Goal: Task Accomplishment & Management: Complete application form

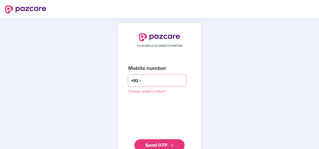
drag, startPoint x: 141, startPoint y: 82, endPoint x: 140, endPoint y: 86, distance: 4.1
click at [142, 82] on input "number" at bounding box center [162, 81] width 41 height 8
click at [142, 78] on input "**********" at bounding box center [162, 81] width 41 height 8
type input "**********"
click at [155, 145] on span "Send OTP" at bounding box center [156, 145] width 22 height 5
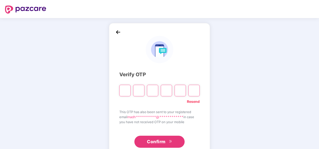
click at [125, 92] on input "Please enter verification code. Digit 1" at bounding box center [124, 91] width 11 height 12
type input "*"
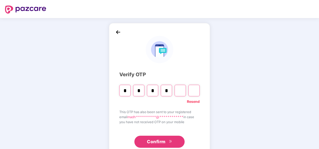
type input "*"
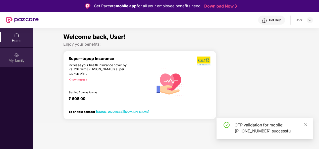
click at [10, 57] on div "My family" at bounding box center [16, 57] width 33 height 19
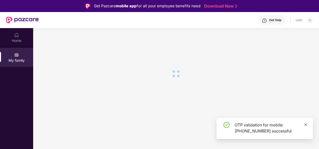
click at [306, 125] on icon "close" at bounding box center [305, 124] width 3 height 3
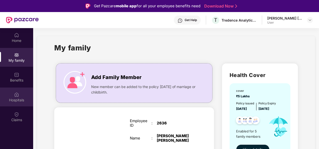
click at [17, 98] on div "Hospitals" at bounding box center [16, 100] width 33 height 5
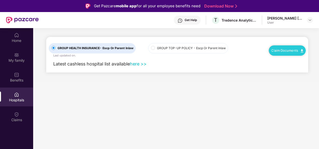
click at [276, 51] on link "Claim Documents" at bounding box center [287, 50] width 32 height 4
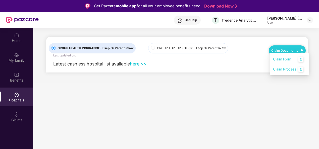
click at [274, 69] on link "Claim Process" at bounding box center [289, 69] width 33 height 11
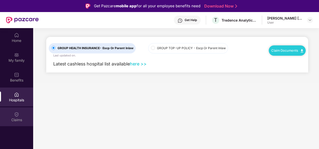
click at [16, 113] on img at bounding box center [16, 114] width 5 height 5
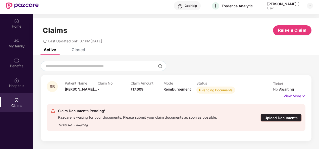
scroll to position [25, 0]
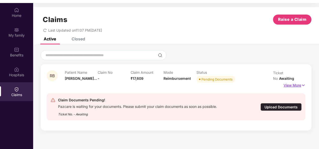
click at [292, 81] on p "View More" at bounding box center [295, 84] width 22 height 7
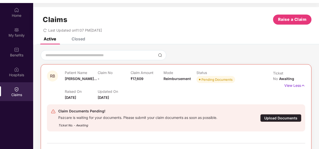
click at [283, 117] on div "Upload Documents" at bounding box center [280, 118] width 41 height 8
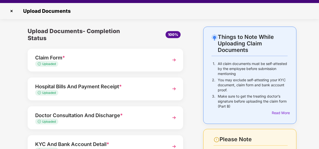
click at [173, 59] on img at bounding box center [174, 60] width 9 height 9
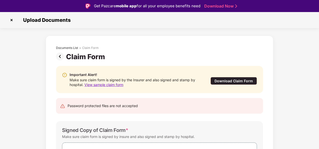
scroll to position [25, 0]
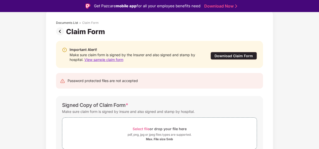
click at [100, 60] on span "View sample claim form" at bounding box center [103, 60] width 39 height 4
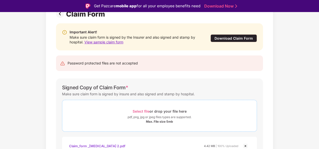
scroll to position [50, 0]
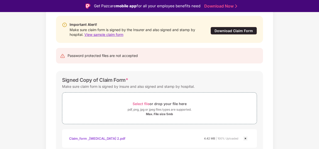
click at [227, 31] on div "Download Claim Form" at bounding box center [233, 31] width 46 height 8
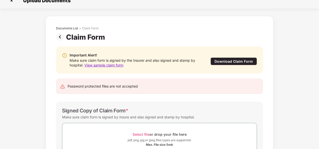
scroll to position [0, 0]
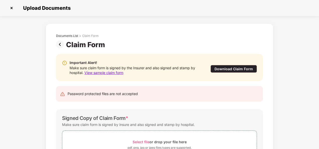
click at [59, 44] on img at bounding box center [61, 44] width 10 height 8
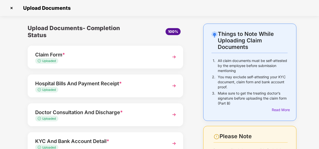
click at [175, 84] on img at bounding box center [174, 85] width 9 height 9
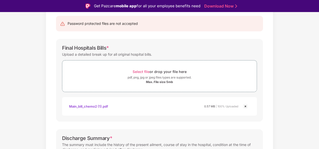
scroll to position [100, 0]
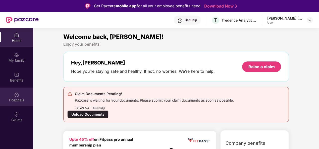
click at [17, 92] on img at bounding box center [16, 94] width 5 height 5
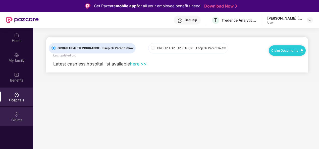
click at [18, 120] on div "Claims" at bounding box center [16, 120] width 33 height 5
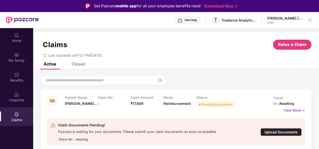
click at [286, 128] on div "Upload Documents" at bounding box center [280, 132] width 41 height 8
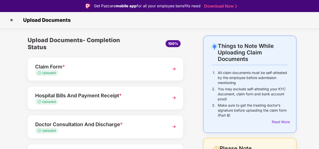
click at [173, 70] on img at bounding box center [174, 69] width 9 height 9
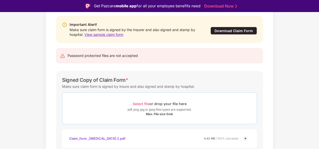
scroll to position [73, 0]
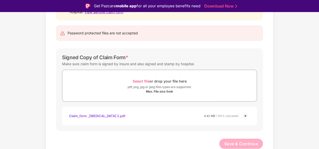
drag, startPoint x: 87, startPoint y: 115, endPoint x: 65, endPoint y: 122, distance: 22.5
click at [65, 121] on div "Claim_form _chemo 2.pdf 4.42 MB | 100% Uploaded" at bounding box center [159, 116] width 195 height 19
click at [87, 115] on div "Claim_form _chemo 2.pdf" at bounding box center [97, 116] width 56 height 9
click at [10, 100] on div "Documents List > Claim Form Claim Form Important Alert! Make sure claim form is…" at bounding box center [159, 62] width 319 height 199
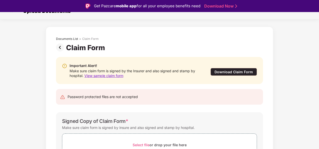
scroll to position [0, 0]
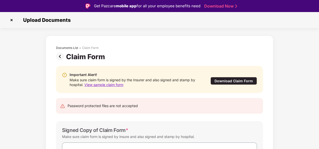
click at [59, 55] on img at bounding box center [61, 56] width 10 height 8
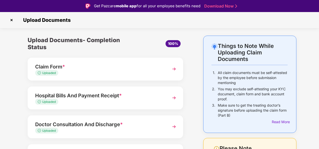
click at [173, 99] on img at bounding box center [174, 97] width 9 height 9
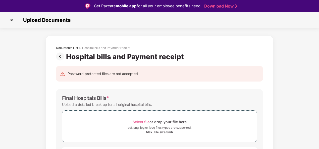
click at [59, 57] on img at bounding box center [61, 56] width 10 height 8
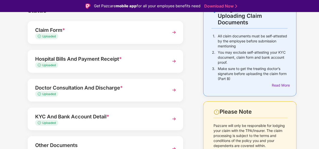
scroll to position [68, 0]
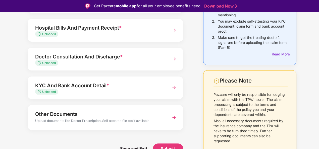
click at [173, 58] on img at bounding box center [174, 59] width 9 height 9
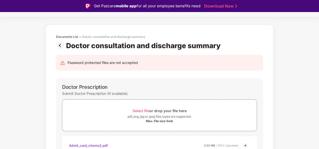
scroll to position [0, 0]
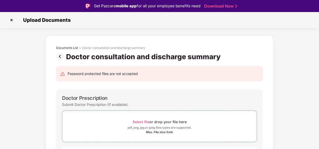
click at [58, 58] on img at bounding box center [61, 56] width 10 height 8
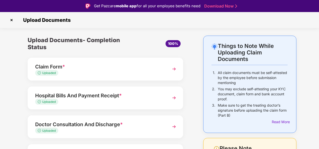
scroll to position [50, 0]
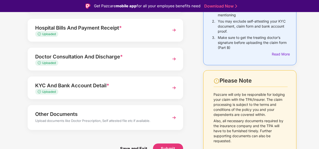
click at [175, 114] on img at bounding box center [174, 117] width 9 height 9
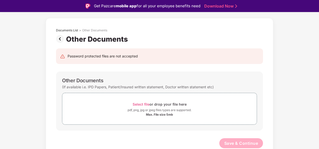
scroll to position [17, 0]
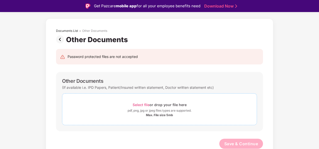
click at [148, 110] on div "pdf, png, jpg or jpeg files types are supported." at bounding box center [160, 110] width 64 height 5
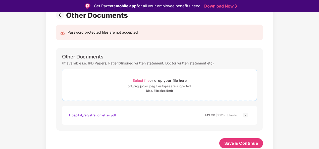
scroll to position [41, 0]
click at [245, 142] on span "Save & Continue" at bounding box center [241, 144] width 34 height 6
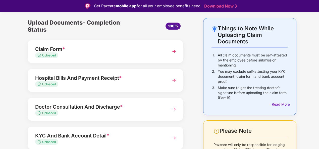
scroll to position [25, 0]
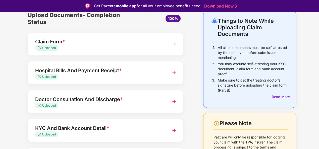
click at [174, 43] on img at bounding box center [174, 43] width 9 height 9
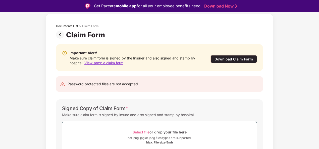
scroll to position [0, 0]
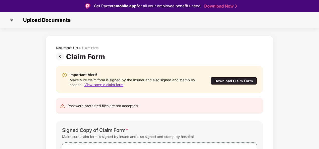
click at [61, 57] on img at bounding box center [61, 56] width 10 height 8
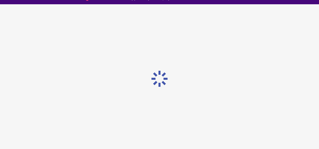
scroll to position [12, 0]
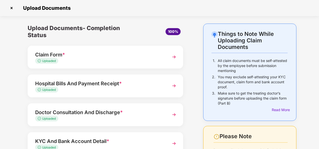
click at [174, 86] on img at bounding box center [174, 85] width 9 height 9
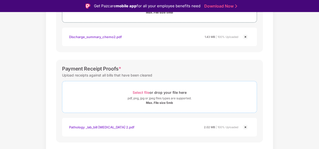
scroll to position [226, 0]
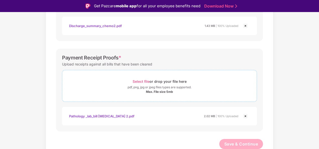
click at [139, 80] on span "Select file" at bounding box center [141, 81] width 17 height 4
click at [131, 90] on div "Max. File size 5mb" at bounding box center [159, 92] width 194 height 4
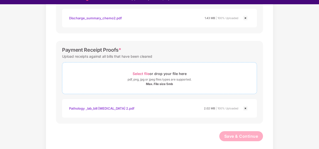
scroll to position [12, 0]
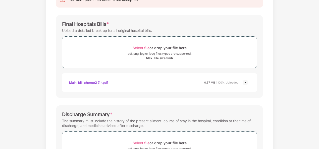
scroll to position [25, 0]
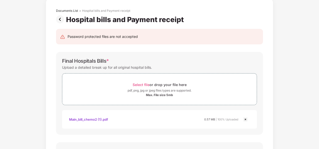
click at [58, 20] on img at bounding box center [61, 19] width 10 height 8
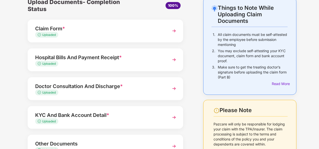
scroll to position [50, 0]
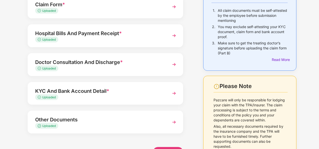
click at [171, 123] on img at bounding box center [174, 122] width 9 height 9
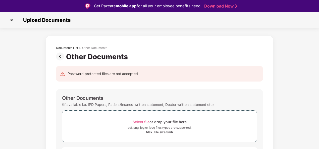
click at [13, 20] on img at bounding box center [12, 20] width 8 height 8
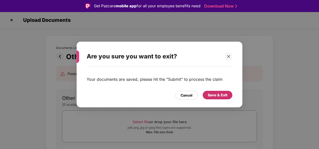
click at [213, 96] on div "Save & Exit" at bounding box center [218, 95] width 20 height 6
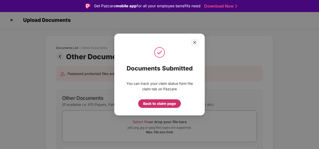
click at [157, 103] on div "Back to claim page" at bounding box center [159, 104] width 33 height 6
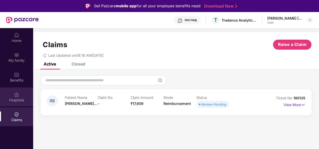
click at [11, 98] on div "Hospitals" at bounding box center [16, 100] width 33 height 5
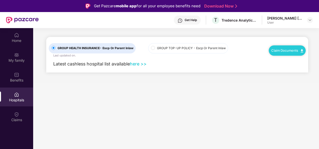
click at [280, 52] on link "Claim Documents" at bounding box center [287, 50] width 32 height 4
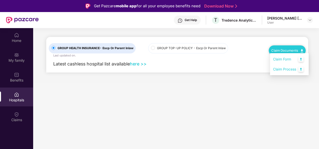
click at [287, 70] on link "Claim Process" at bounding box center [289, 69] width 33 height 11
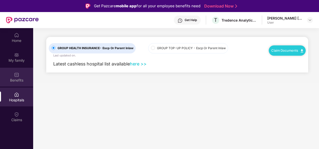
click at [14, 76] on img at bounding box center [16, 74] width 5 height 5
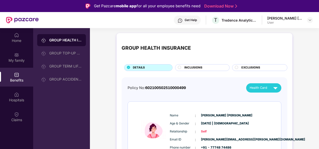
click at [259, 87] on span "Health Card" at bounding box center [259, 87] width 18 height 5
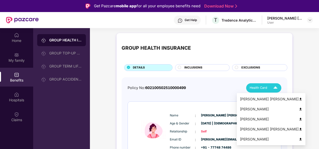
click at [257, 109] on div "[PERSON_NAME]" at bounding box center [271, 109] width 63 height 6
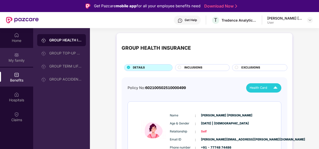
click at [12, 51] on div "My family" at bounding box center [16, 57] width 33 height 19
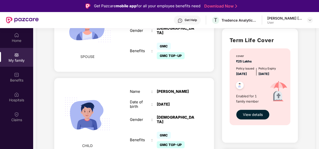
scroll to position [377, 0]
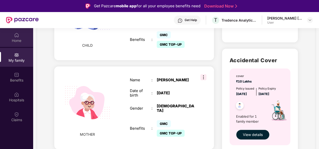
click at [20, 37] on div "Home" at bounding box center [16, 37] width 33 height 19
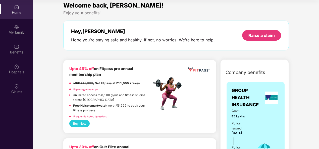
scroll to position [0, 0]
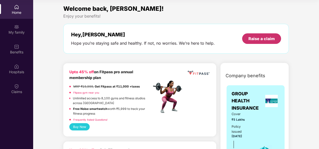
click at [265, 41] on div "Raise a claim" at bounding box center [261, 39] width 26 height 6
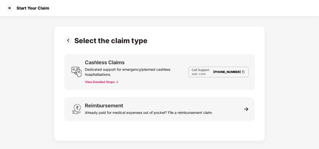
scroll to position [12, 0]
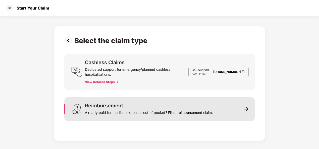
click at [247, 110] on img at bounding box center [246, 109] width 5 height 5
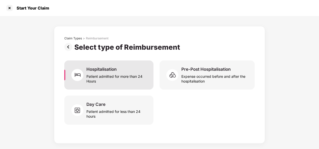
click at [130, 82] on div "Patient admitted for more than 24 Hours" at bounding box center [116, 78] width 61 height 12
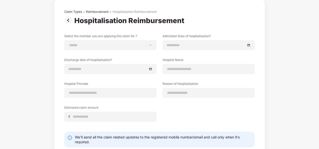
scroll to position [0, 0]
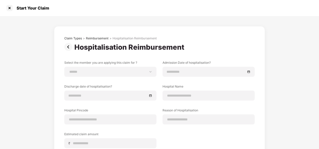
click at [69, 46] on img at bounding box center [69, 47] width 10 height 8
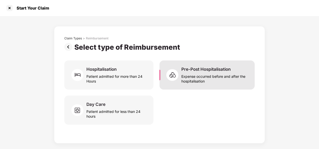
click at [197, 80] on div "Expense occurred before and after the hospitalisation" at bounding box center [214, 78] width 67 height 12
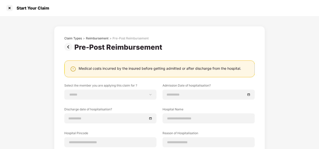
click at [67, 48] on img at bounding box center [69, 47] width 10 height 8
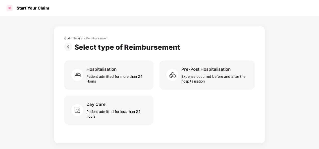
click at [11, 10] on div at bounding box center [10, 8] width 8 height 8
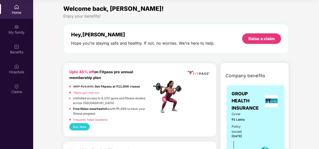
click at [18, 15] on div "Home" at bounding box center [16, 12] width 33 height 5
